Goal: Transaction & Acquisition: Book appointment/travel/reservation

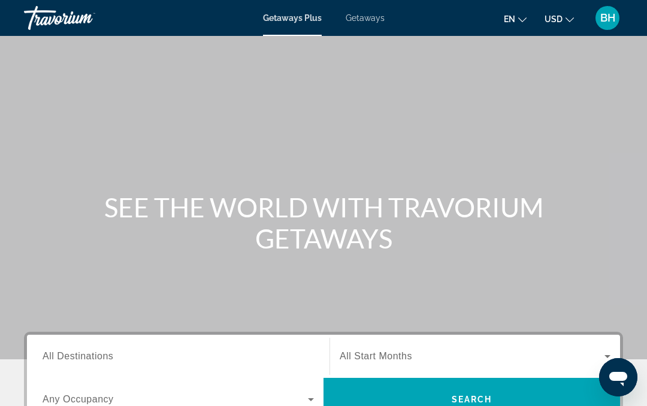
click at [35, 232] on div "SEE THE WORLD WITH TRAVORIUM GETAWAYS" at bounding box center [323, 223] width 647 height 62
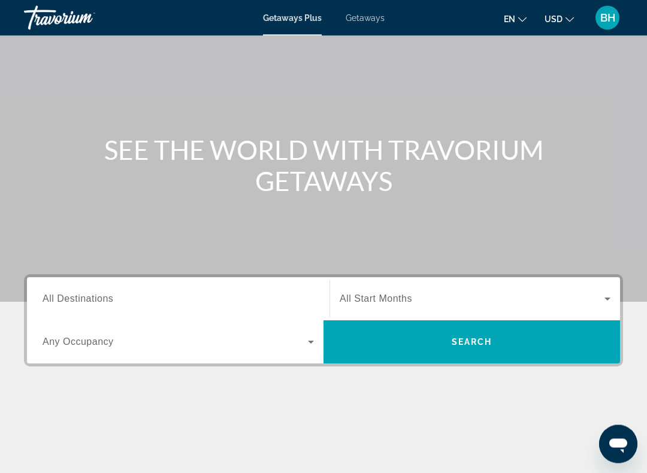
scroll to position [57, 0]
click at [49, 300] on span "All Destinations" at bounding box center [78, 298] width 71 height 10
click at [49, 300] on input "Destination All Destinations" at bounding box center [178, 299] width 271 height 14
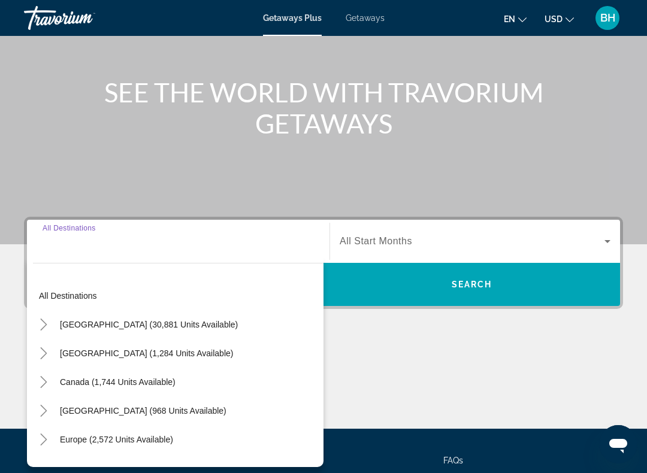
scroll to position [217, 0]
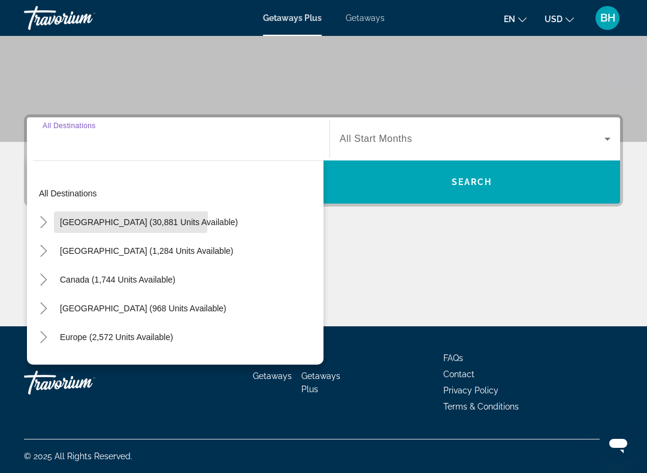
click at [69, 218] on span "[GEOGRAPHIC_DATA] (30,881 units available)" at bounding box center [149, 222] width 178 height 10
type input "**********"
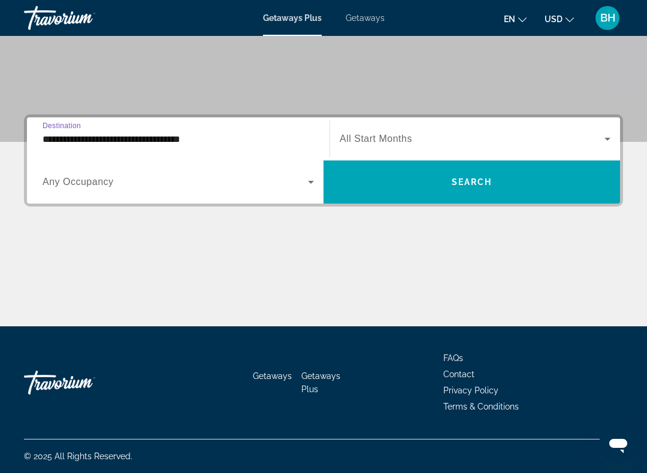
click at [348, 132] on span "Search widget" at bounding box center [471, 139] width 265 height 14
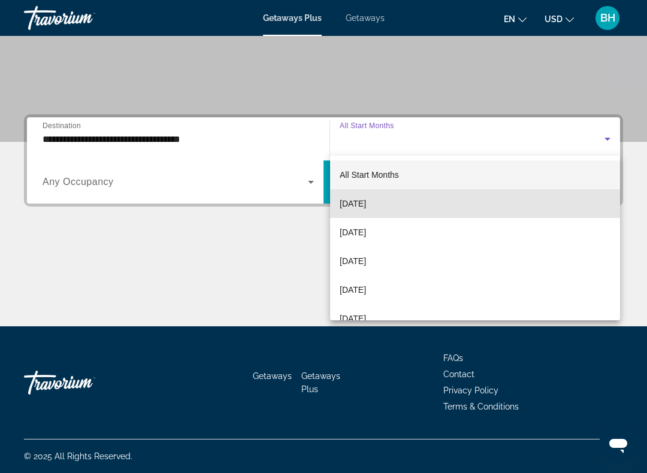
click at [356, 208] on span "[DATE]" at bounding box center [352, 203] width 26 height 14
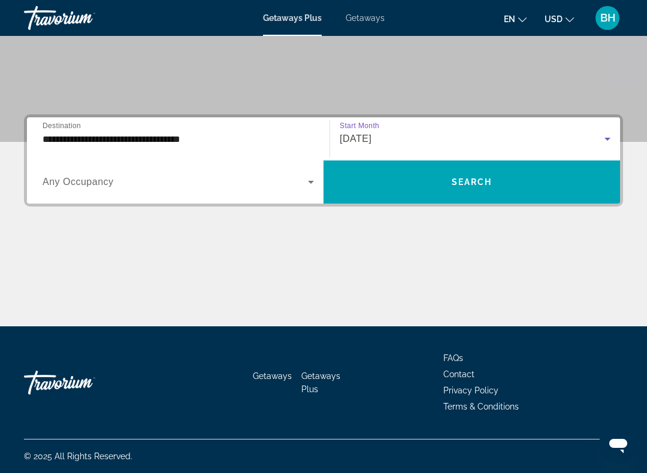
click at [302, 182] on span "Search widget" at bounding box center [175, 182] width 265 height 14
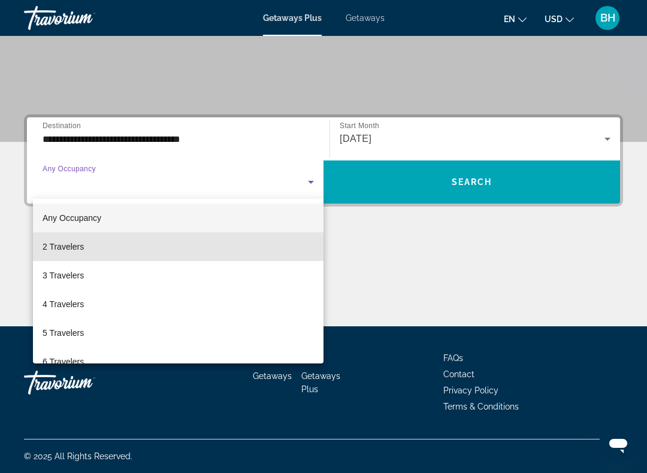
click at [54, 252] on span "2 Travelers" at bounding box center [63, 246] width 41 height 14
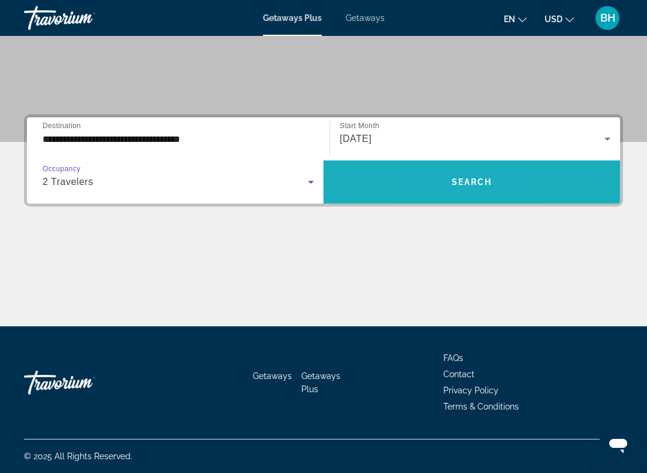
click at [430, 192] on span "Search widget" at bounding box center [471, 182] width 296 height 29
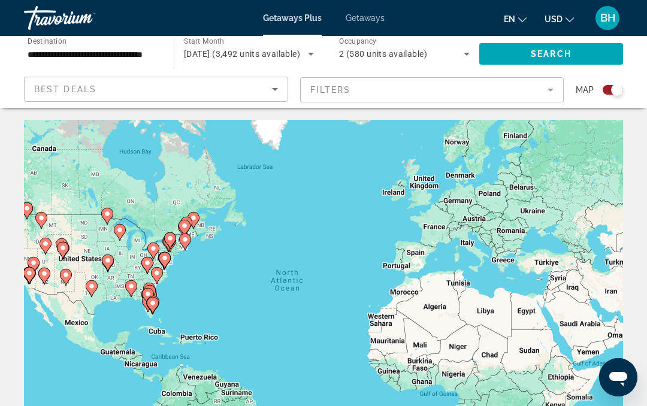
click at [272, 95] on icon "Sort by" at bounding box center [275, 89] width 14 height 14
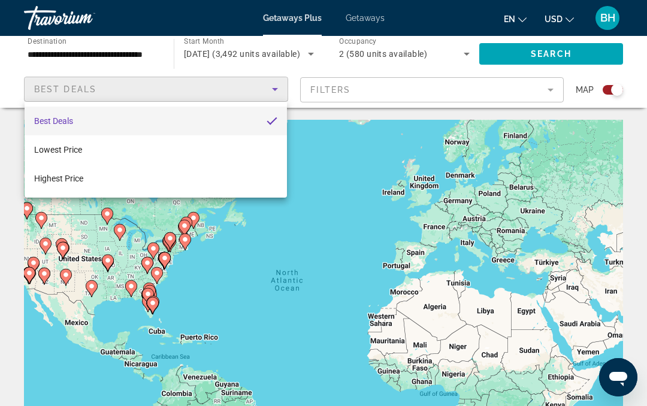
click at [553, 99] on div at bounding box center [323, 203] width 647 height 406
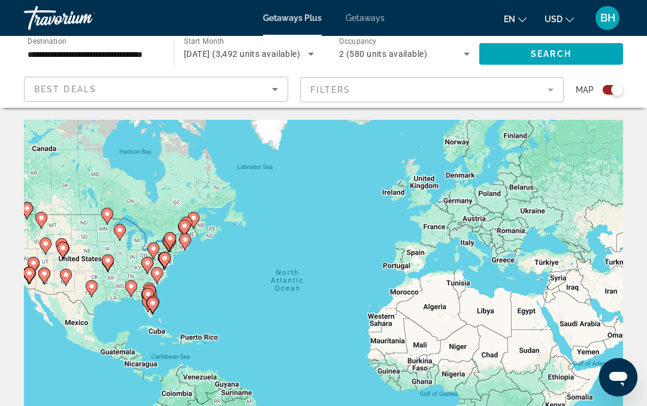
click at [549, 89] on mat-form-field "Filters" at bounding box center [432, 89] width 264 height 25
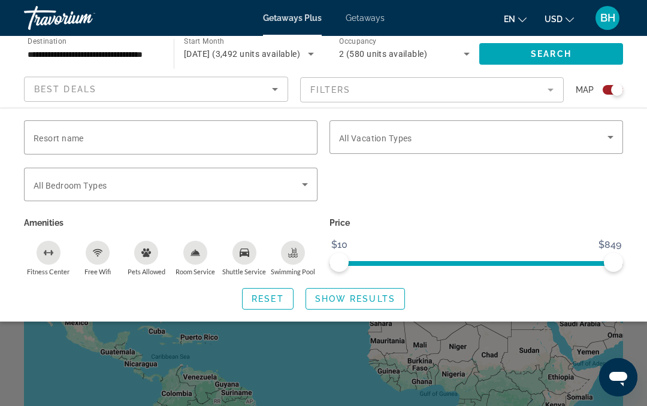
click at [307, 183] on icon "Search widget" at bounding box center [305, 184] width 14 height 14
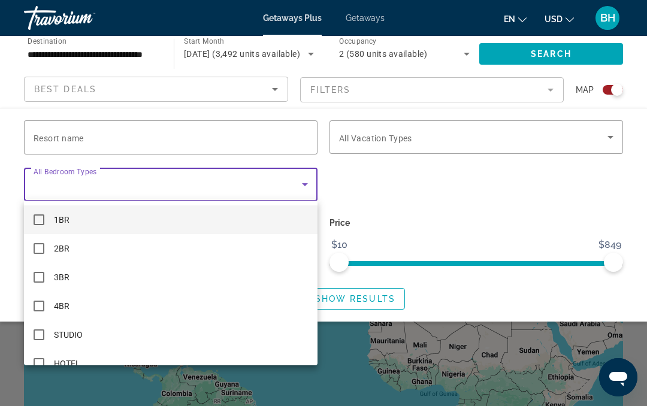
click at [436, 193] on div at bounding box center [323, 203] width 647 height 406
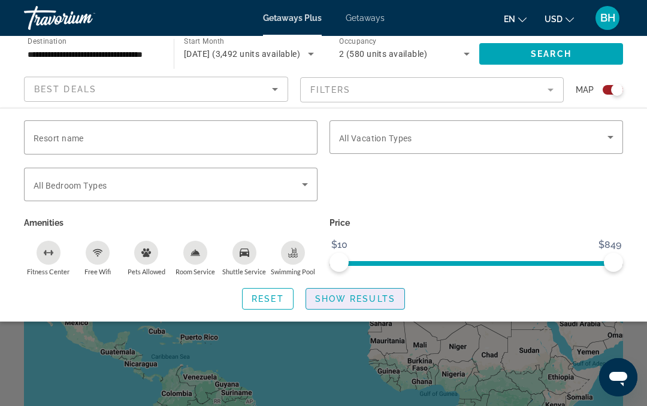
click at [356, 298] on span "Show Results" at bounding box center [355, 299] width 80 height 10
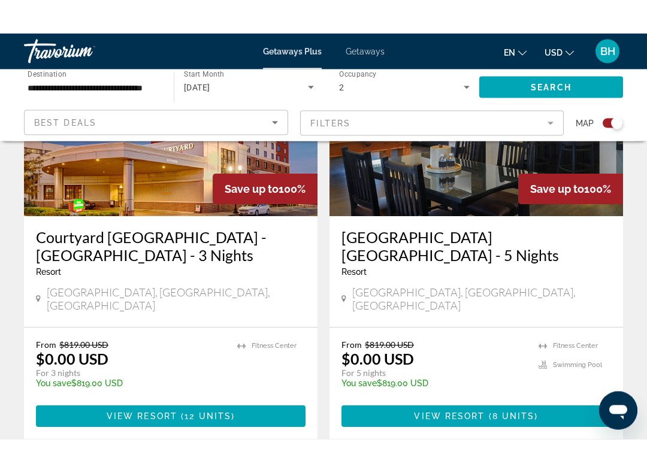
scroll to position [2739, 0]
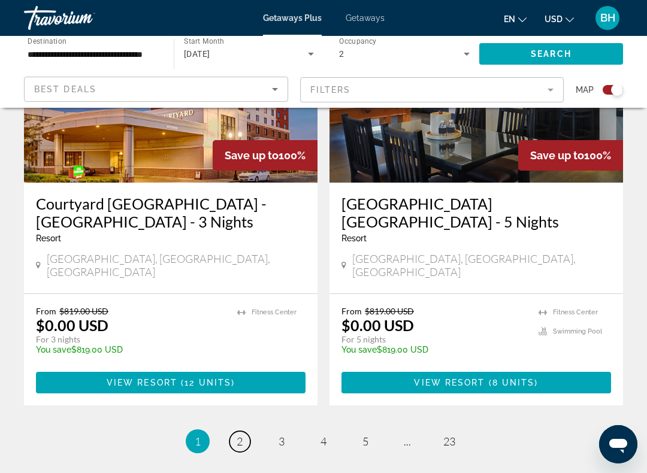
click at [240, 405] on span "2" at bounding box center [239, 441] width 6 height 13
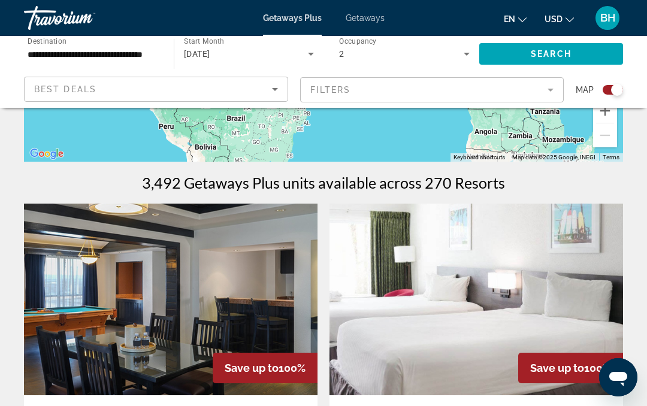
scroll to position [315, 0]
